Goal: Information Seeking & Learning: Learn about a topic

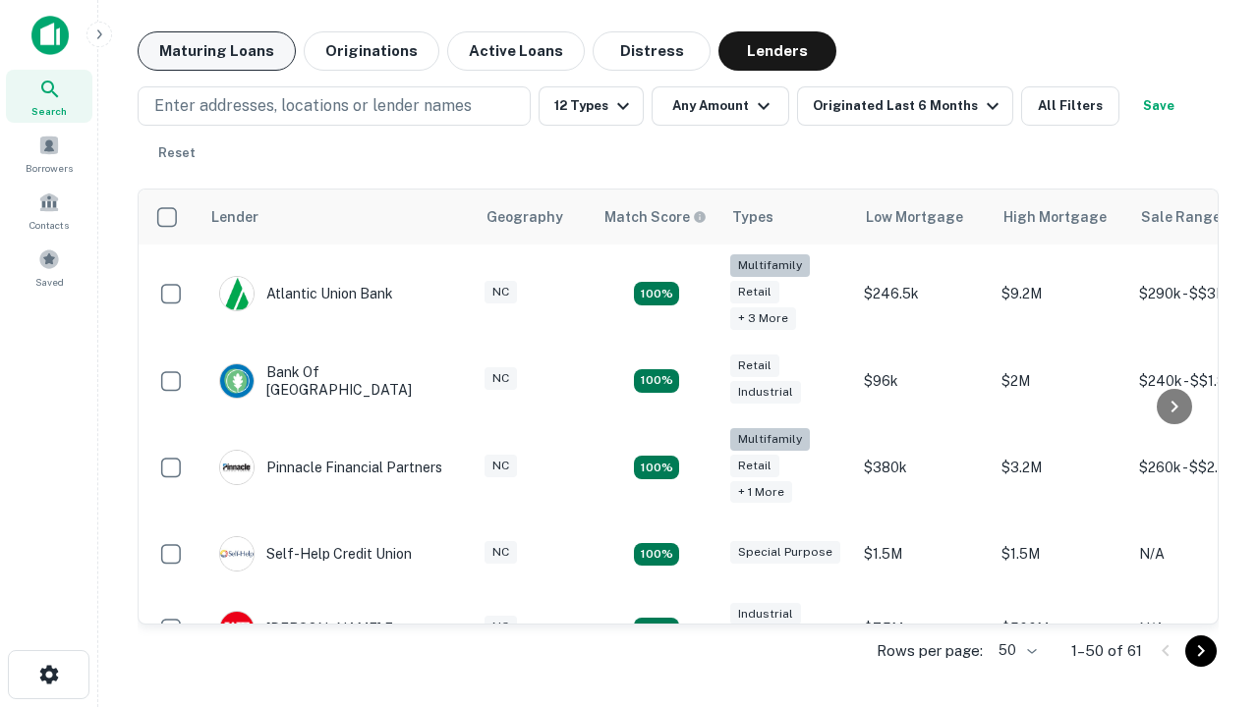
click at [216, 51] on button "Maturing Loans" at bounding box center [217, 50] width 158 height 39
